Goal: Find specific page/section: Find specific page/section

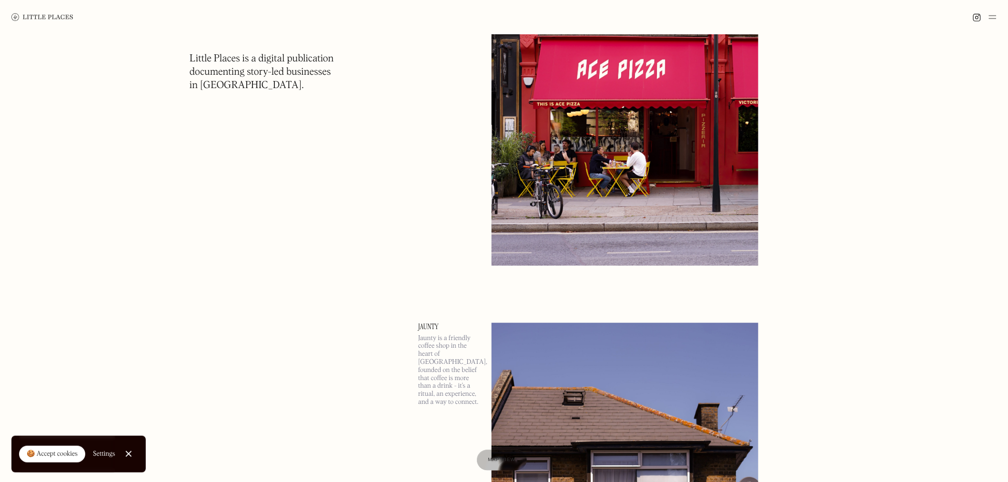
scroll to position [317, 0]
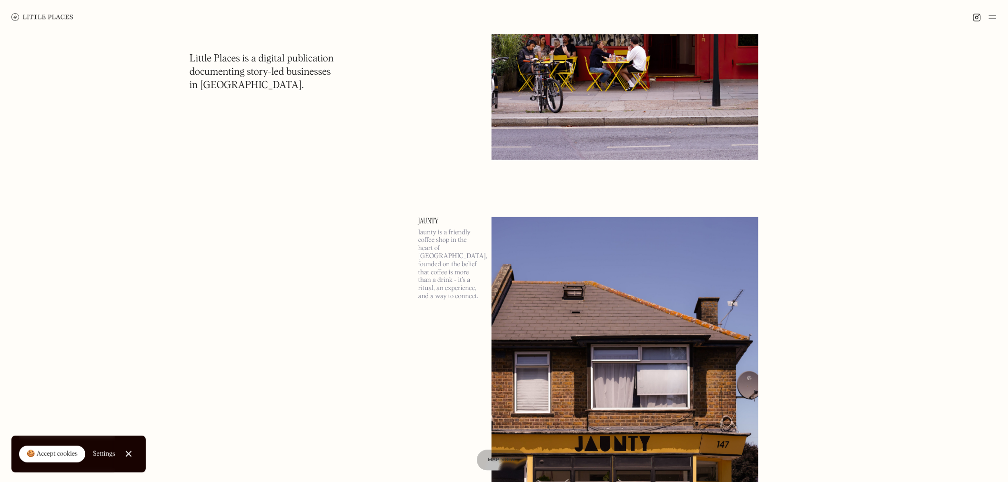
click at [993, 18] on img at bounding box center [993, 16] width 8 height 11
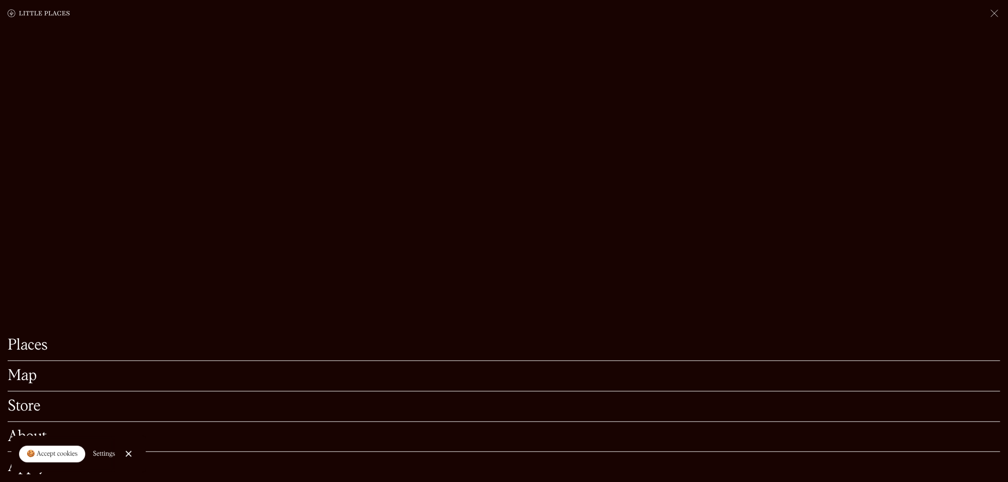
click at [14, 369] on link "Map" at bounding box center [504, 376] width 993 height 15
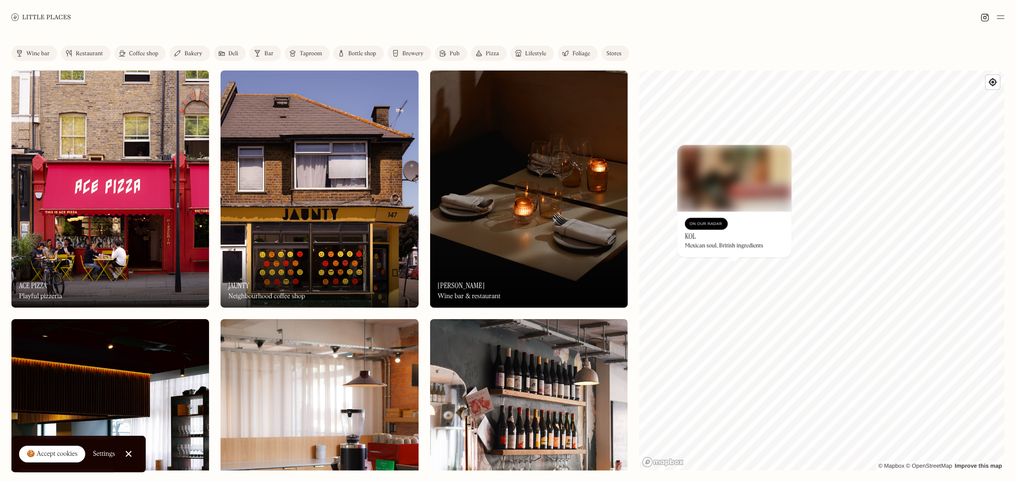
click at [679, 368] on div "© Mapbox © OpenStreetMap Improve this map On Our Radar KOL Mexican soul, Britis…" at bounding box center [821, 270] width 365 height 400
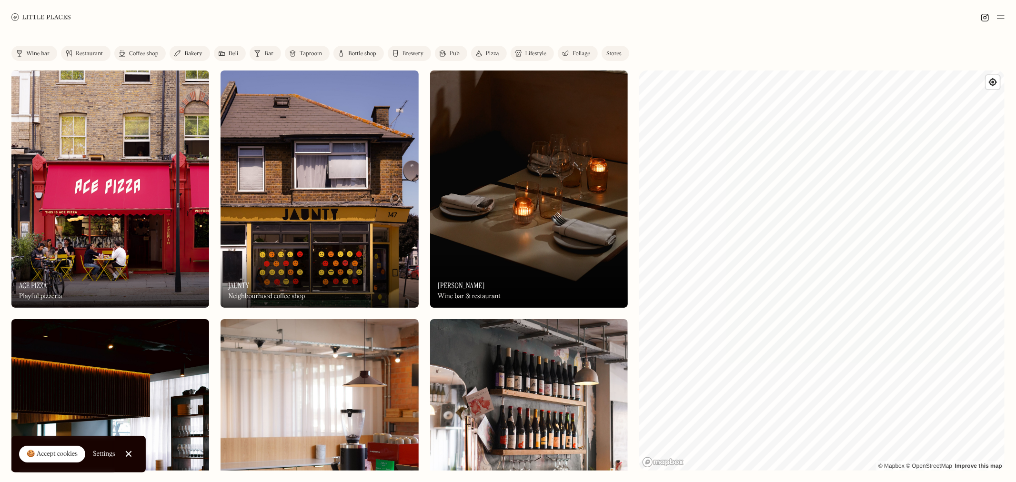
click at [35, 54] on div "Wine bar" at bounding box center [37, 54] width 23 height 6
